Goal: Check status: Check status

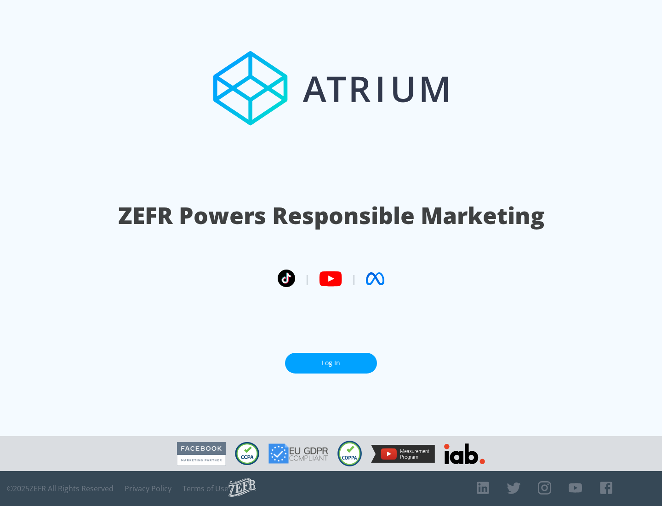
click at [331, 359] on link "Log In" at bounding box center [331, 363] width 92 height 21
